Goal: Find specific page/section: Find specific page/section

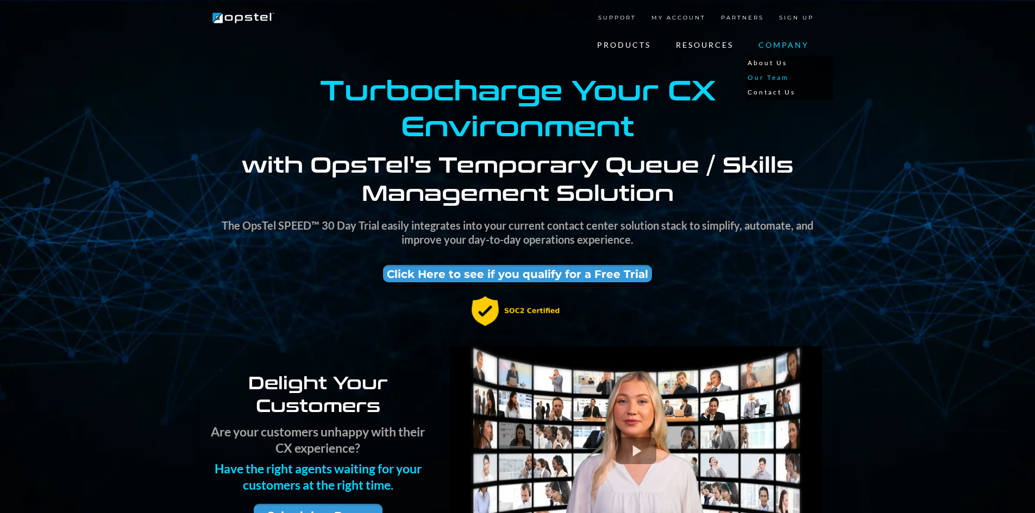
click at [771, 76] on link "Our Team" at bounding box center [789, 78] width 87 height 15
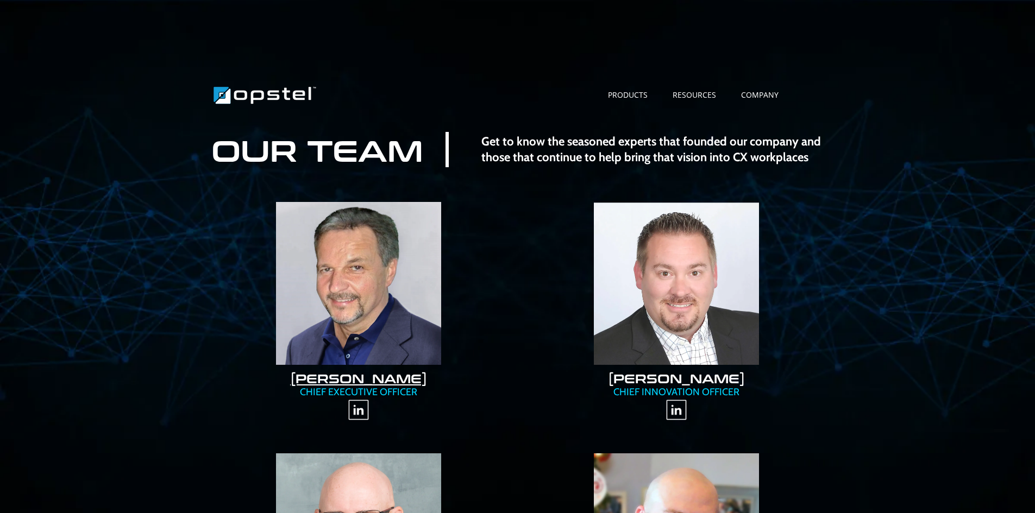
scroll to position [109, 0]
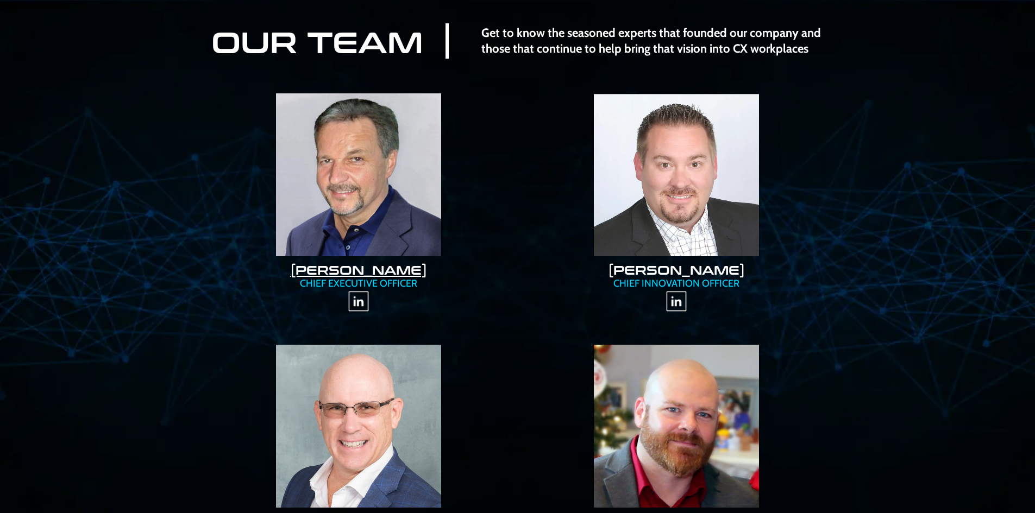
click at [364, 271] on link "TONY DEGAETANO" at bounding box center [358, 269] width 137 height 17
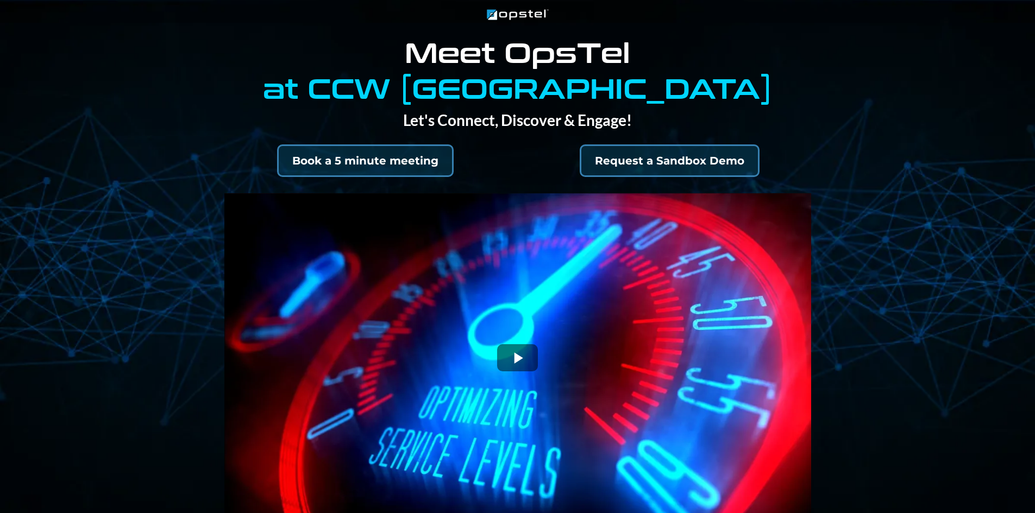
select select "*"
select select "****"
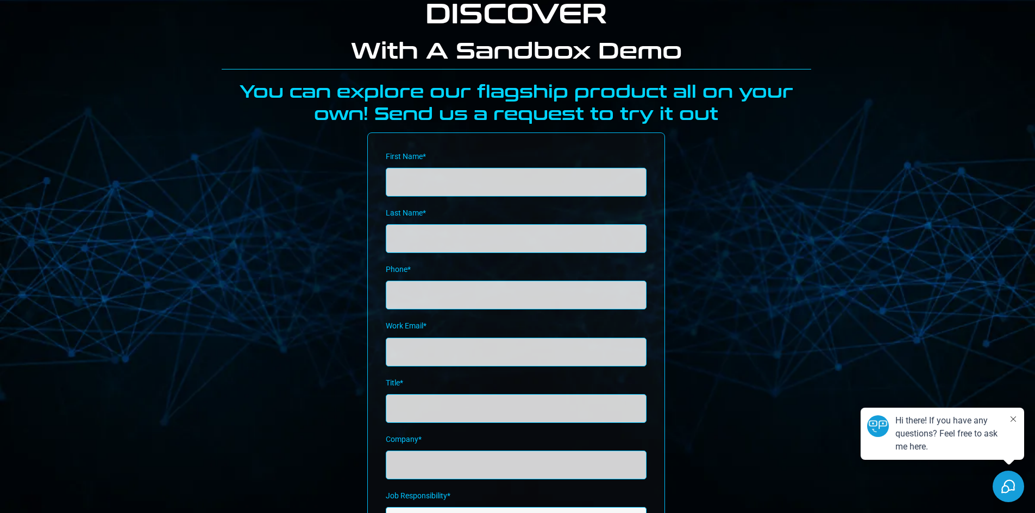
scroll to position [1376, 0]
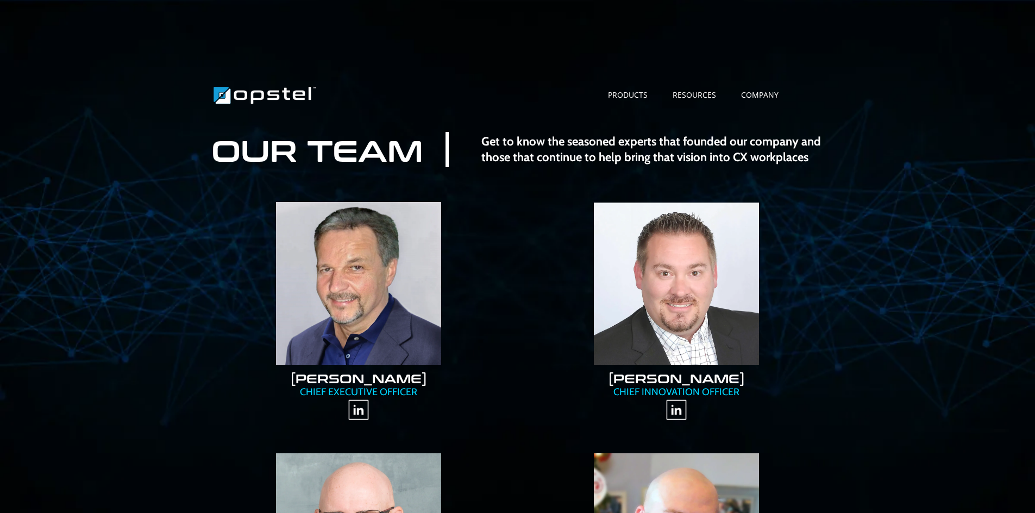
scroll to position [109, 0]
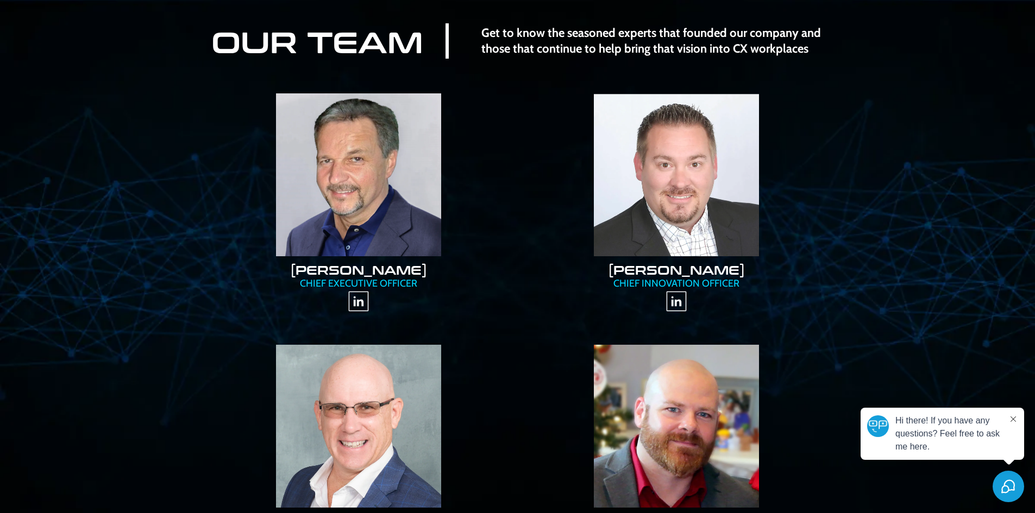
click at [360, 300] on img "https://www.linkedin.com/in/tony-degaetano-479431/" at bounding box center [359, 302] width 22 height 22
